Goal: Task Accomplishment & Management: Use online tool/utility

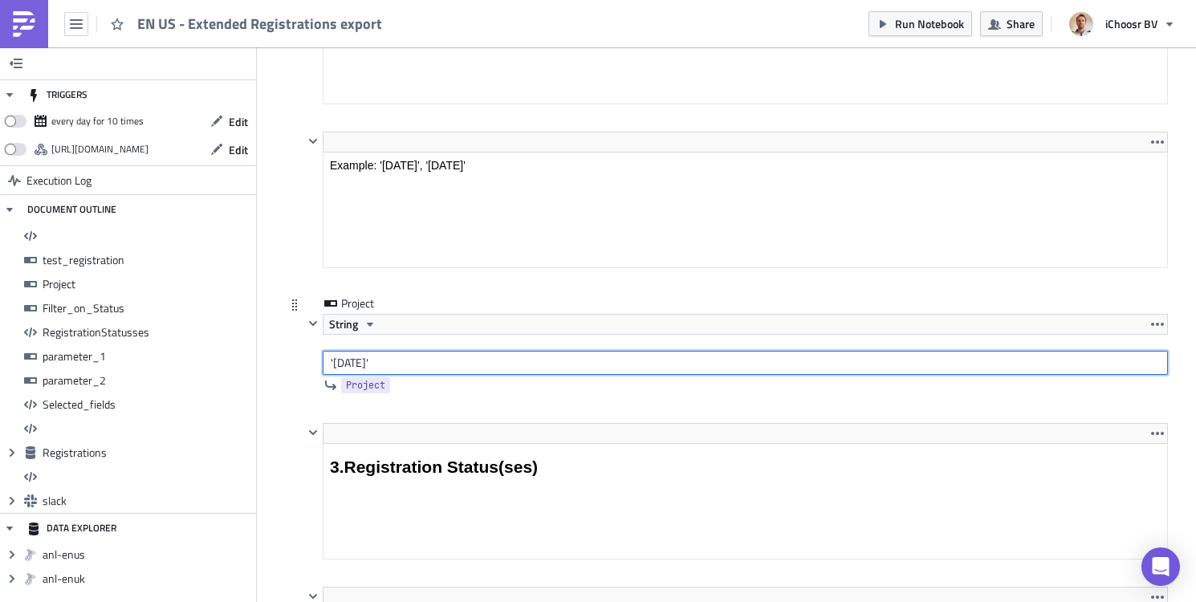
click at [360, 365] on input "'[DATE]'" at bounding box center [746, 363] width 846 height 24
click at [360, 366] on input "'[DATE]'" at bounding box center [746, 363] width 846 height 24
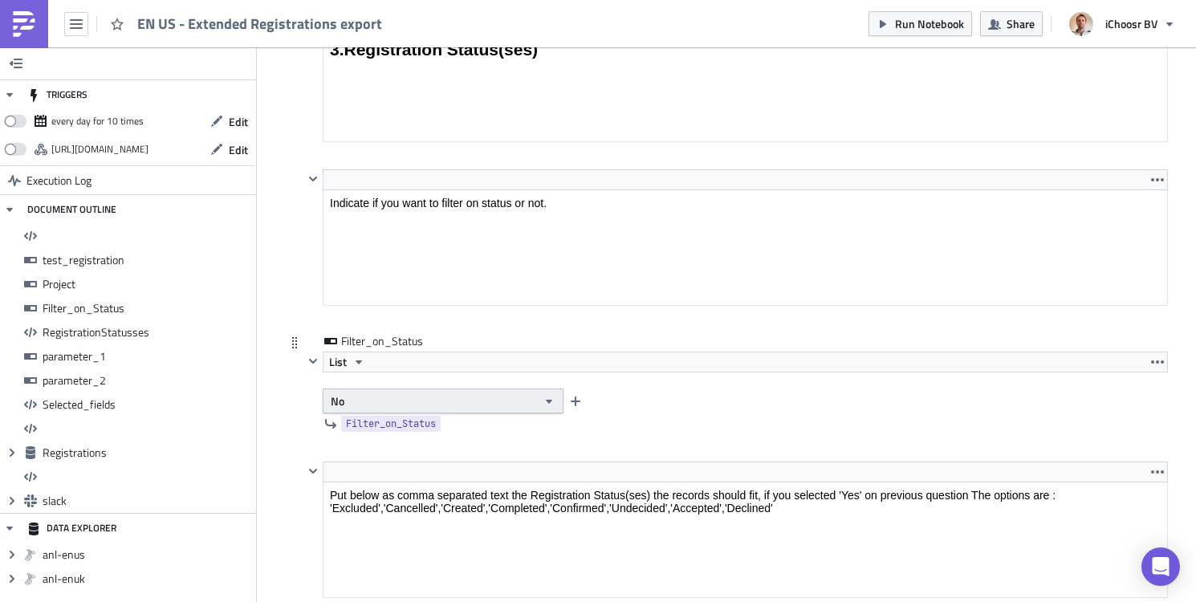
type input "'[DATE]'"
click at [552, 401] on icon "button" at bounding box center [549, 401] width 13 height 13
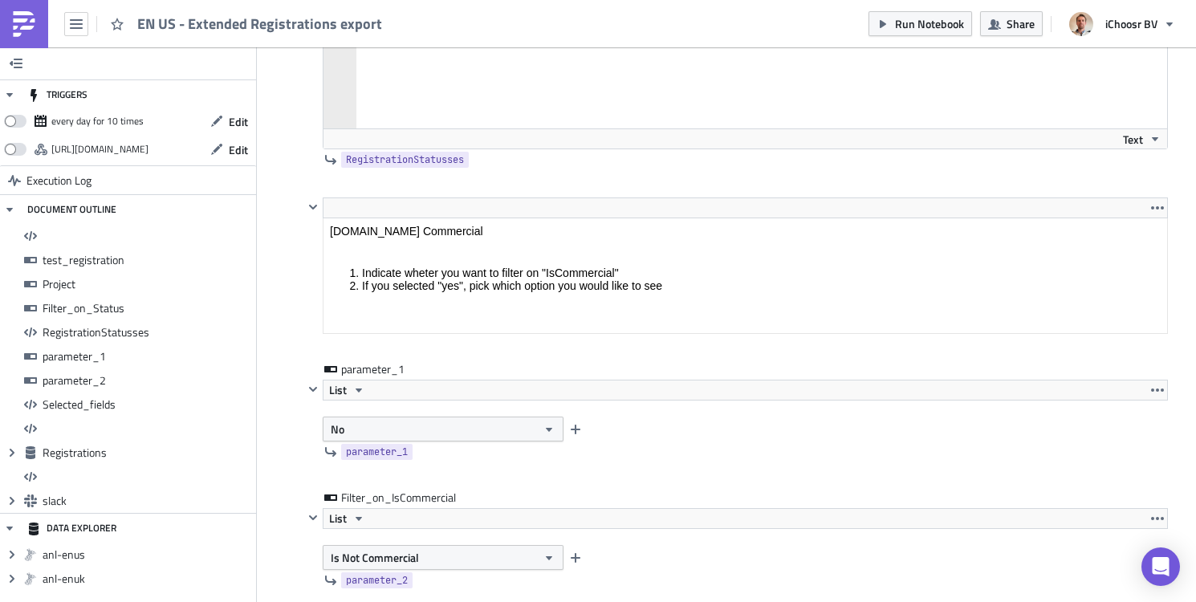
scroll to position [3877, 0]
click at [361, 389] on icon "button" at bounding box center [359, 387] width 13 height 13
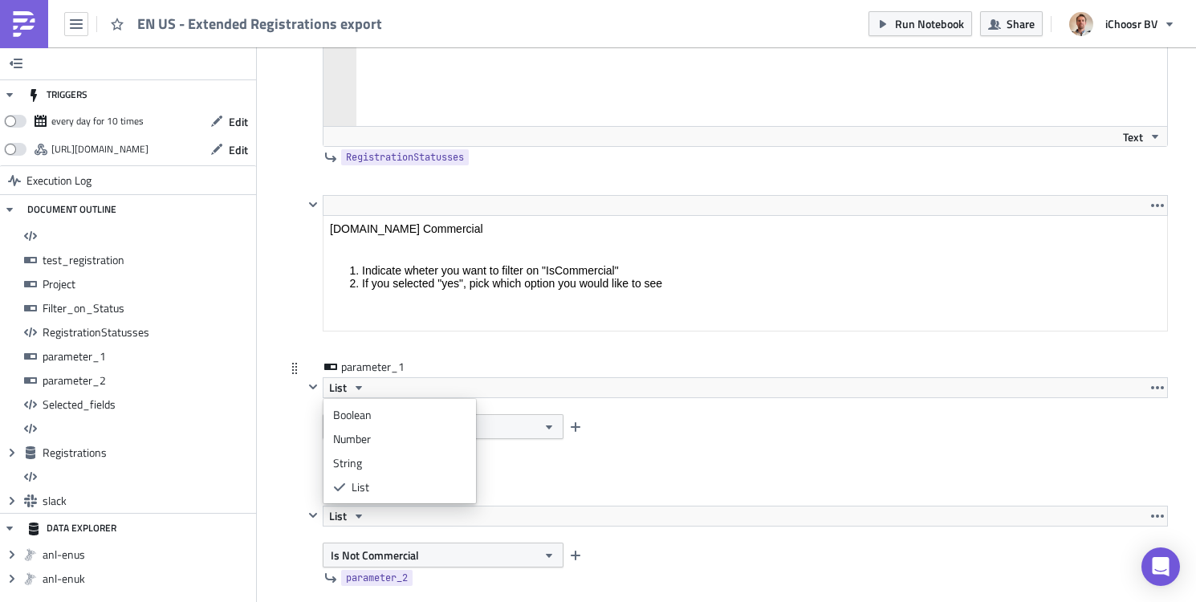
click at [605, 459] on div "parameter_1" at bounding box center [736, 449] width 865 height 21
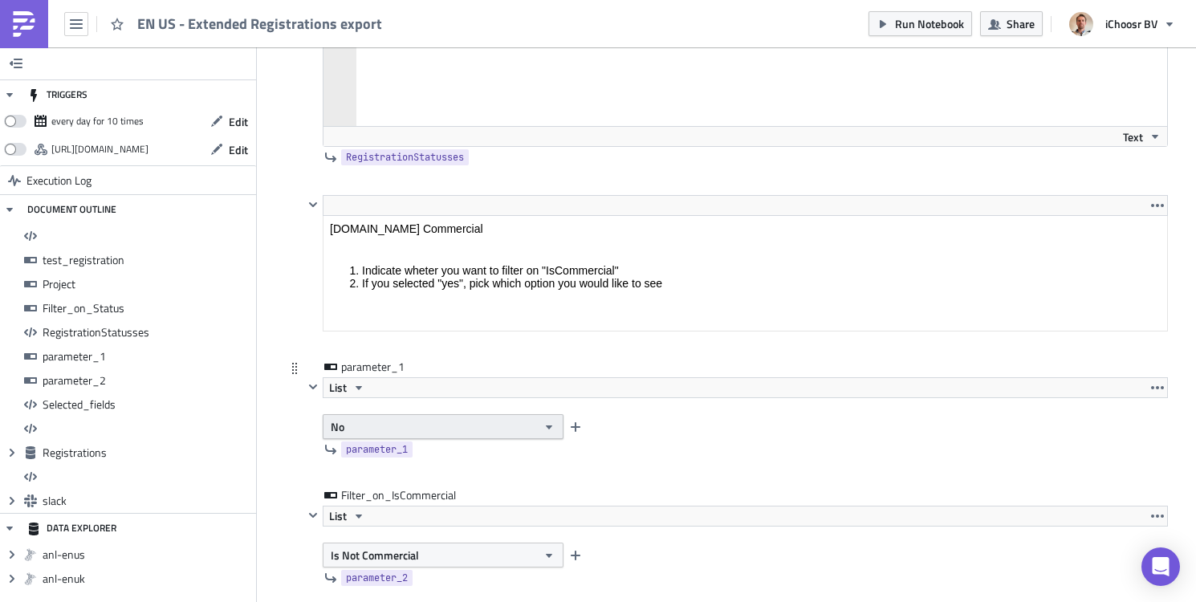
click at [537, 427] on button "No" at bounding box center [443, 426] width 241 height 25
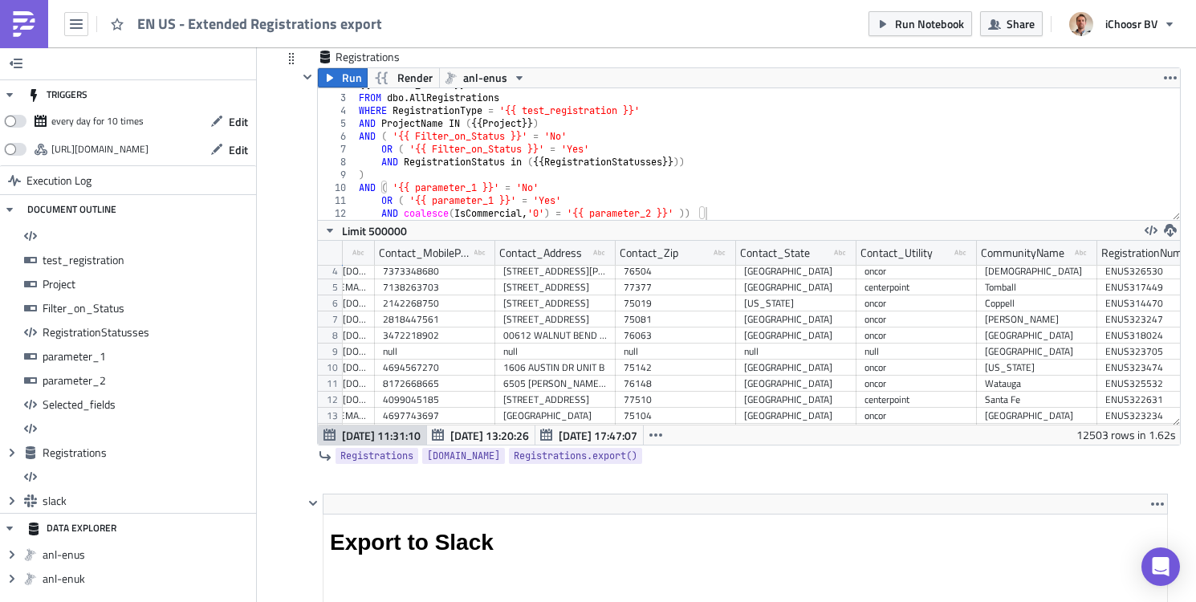
scroll to position [60, 438]
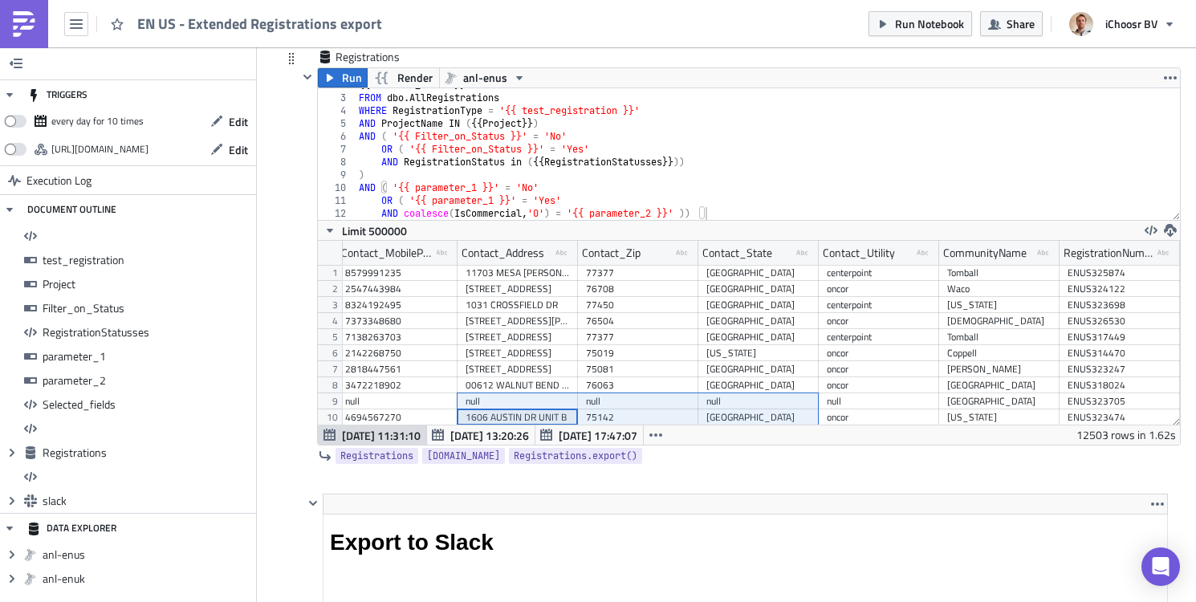
drag, startPoint x: 605, startPoint y: 421, endPoint x: 811, endPoint y: 410, distance: 206.6
click at [811, 265] on div "null SALMAN [EMAIL_ADDRESS][PERSON_NAME][DOMAIN_NAME] 8579991235 [GEOGRAPHIC_DA…" at bounding box center [517, 265] width 1325 height 0
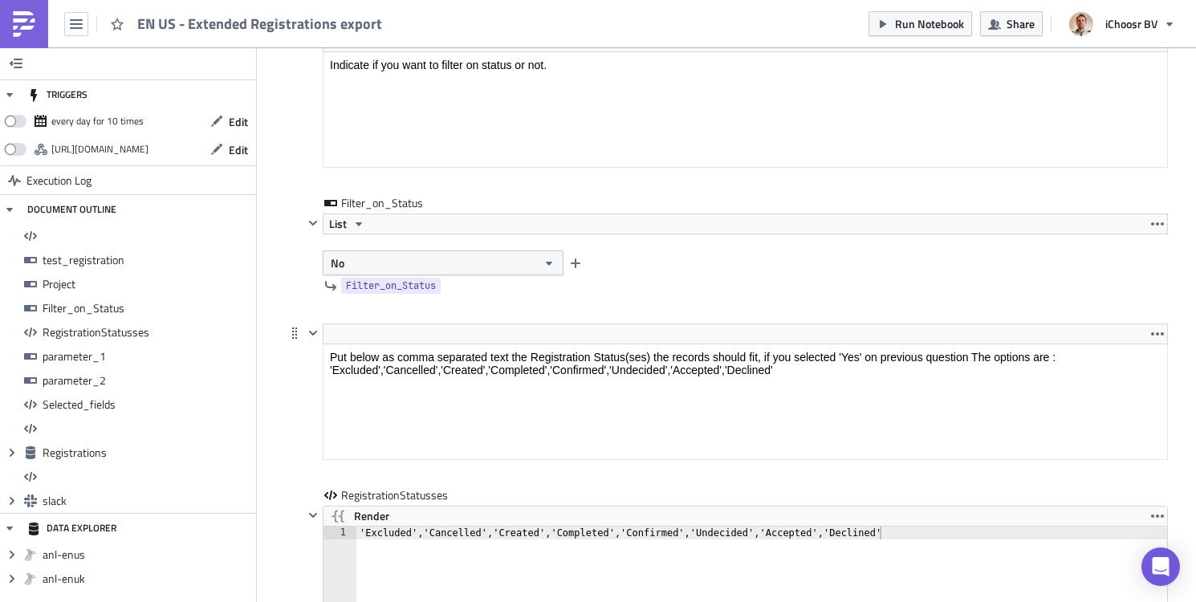
scroll to position [3363, 0]
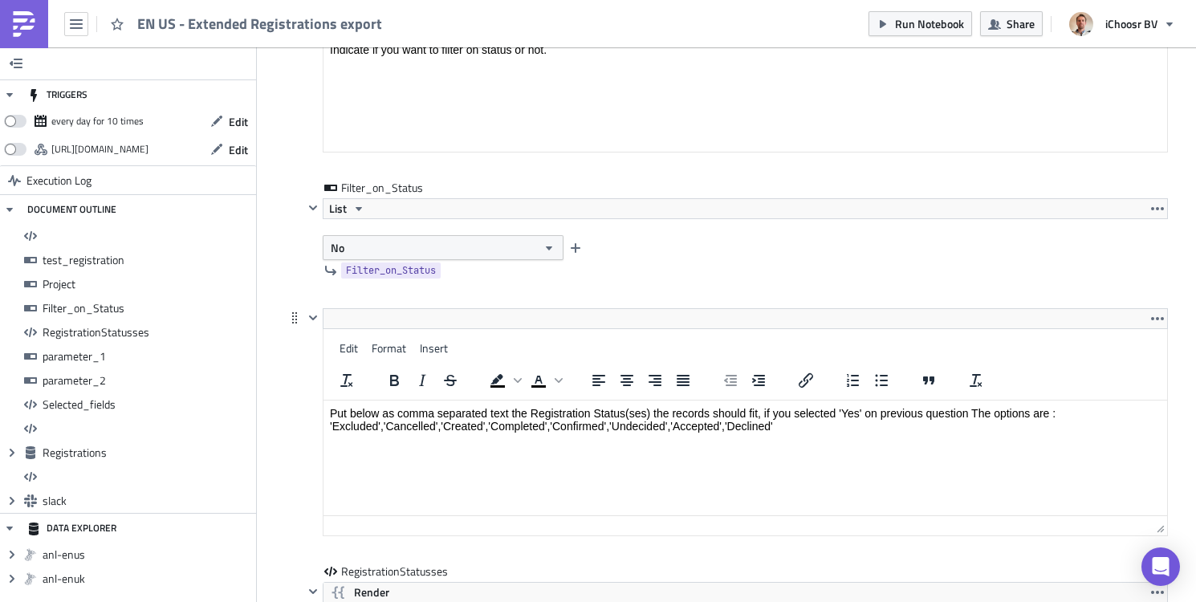
click at [587, 401] on html "Put below as comma separated text the Registration Status(ses) the records shou…" at bounding box center [746, 420] width 844 height 39
click at [549, 439] on html "Put below as comma separated text the Registration Status(ses) the records shou…" at bounding box center [746, 420] width 844 height 39
click at [526, 439] on html "Put below as comma separated text the Registration Status(ses) the records shou…" at bounding box center [746, 420] width 844 height 39
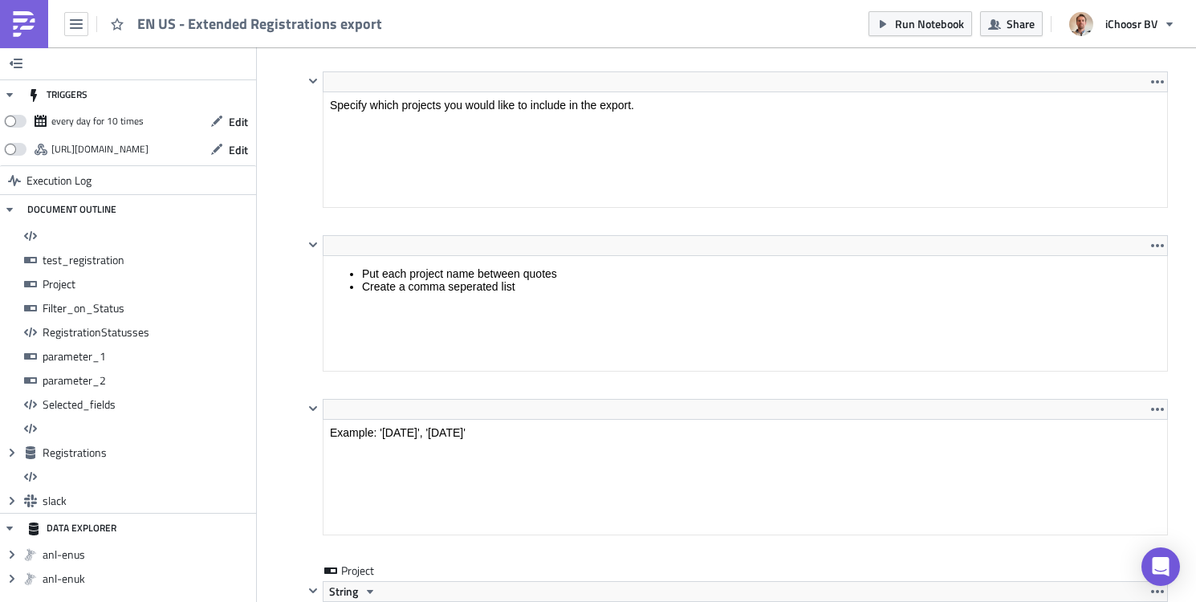
scroll to position [2524, 0]
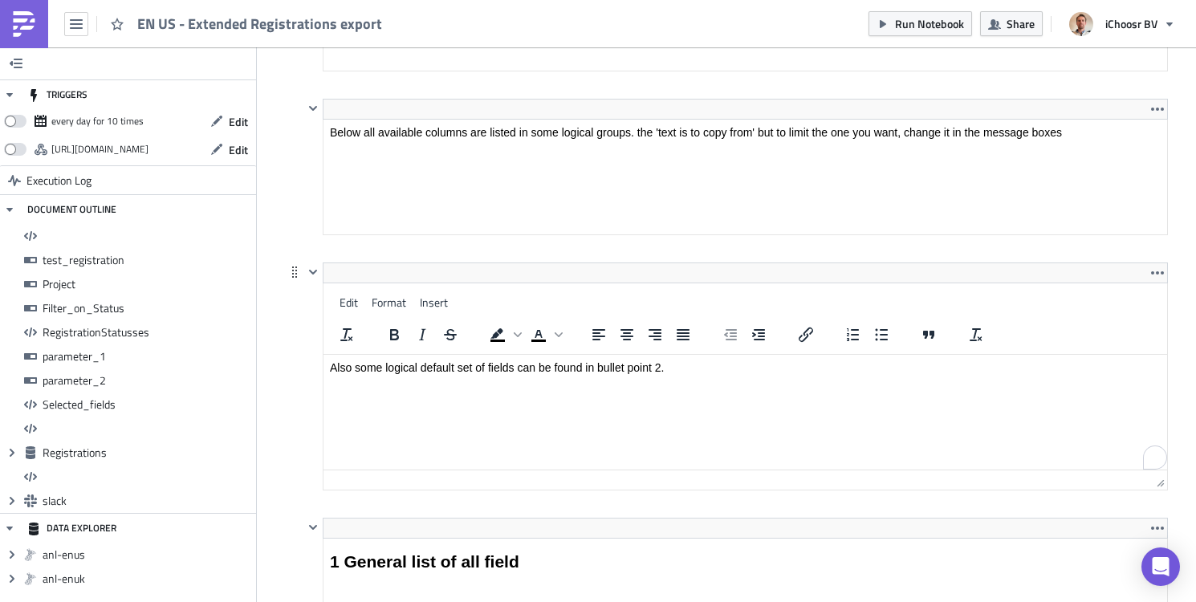
click at [516, 381] on html "Also some logical default set of fields can be found in bullet point 2." at bounding box center [746, 368] width 844 height 26
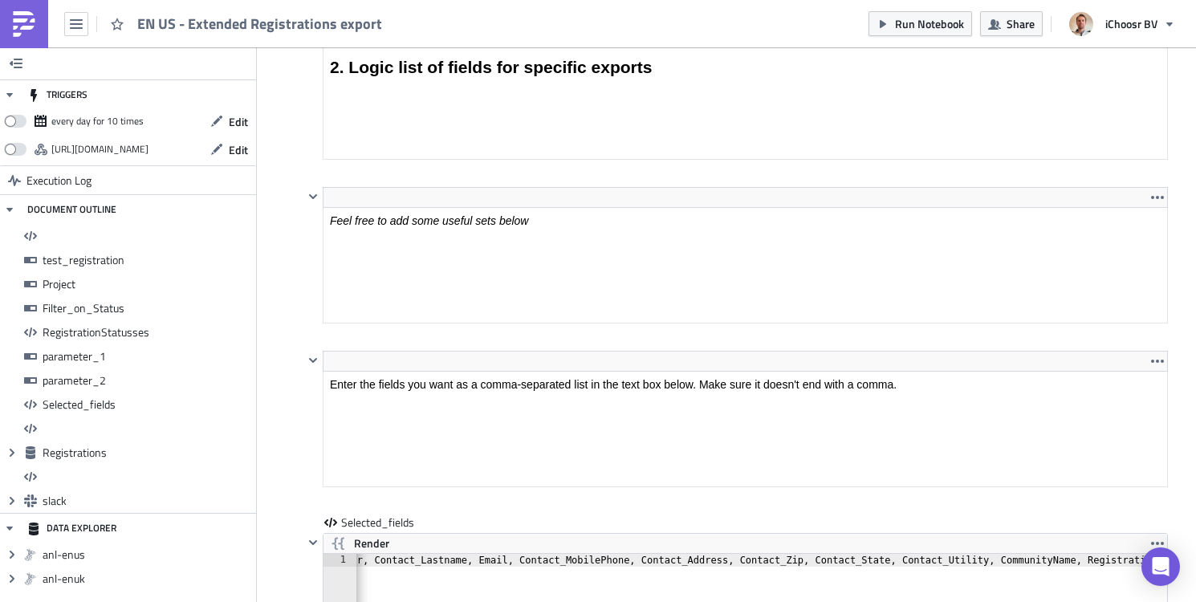
scroll to position [7677, 0]
